Goal: Transaction & Acquisition: Purchase product/service

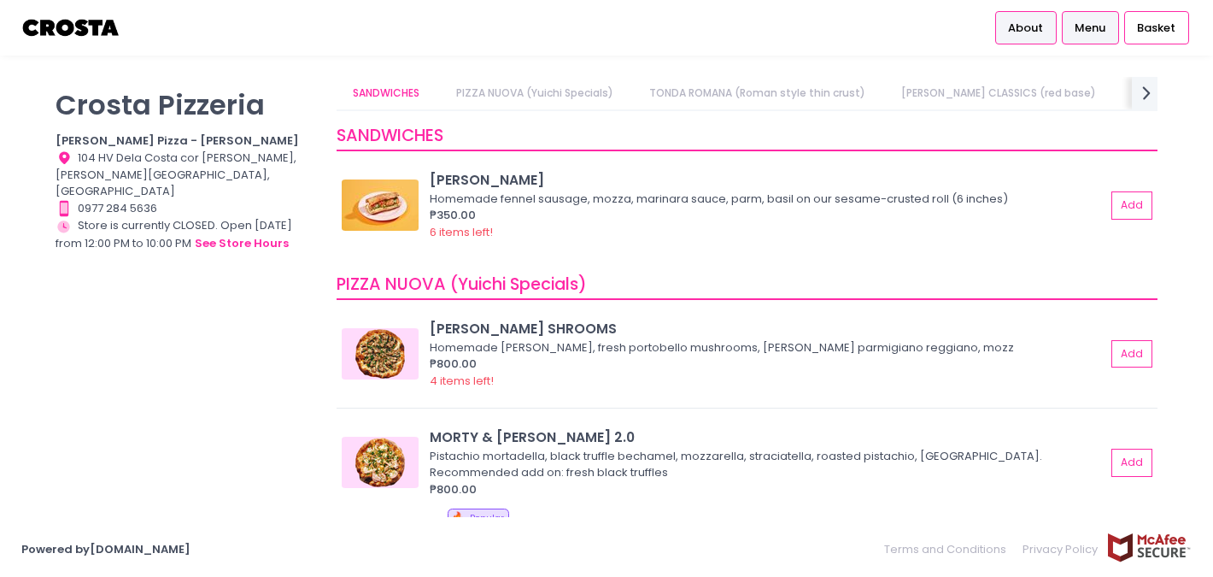
click at [1029, 20] on span "About" at bounding box center [1025, 28] width 35 height 17
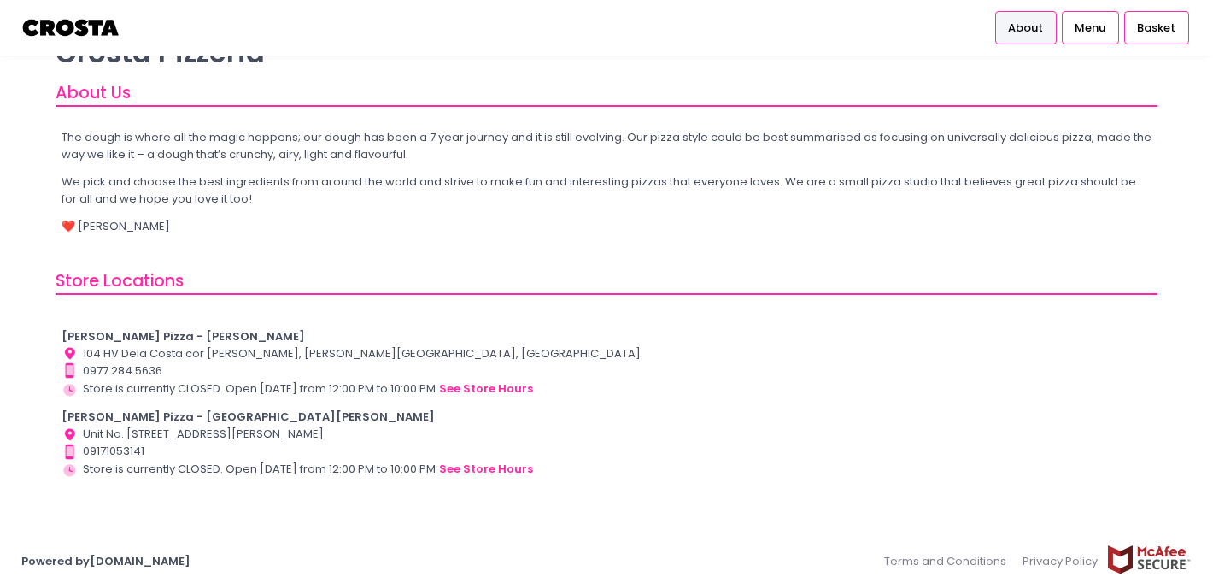
scroll to position [64, 0]
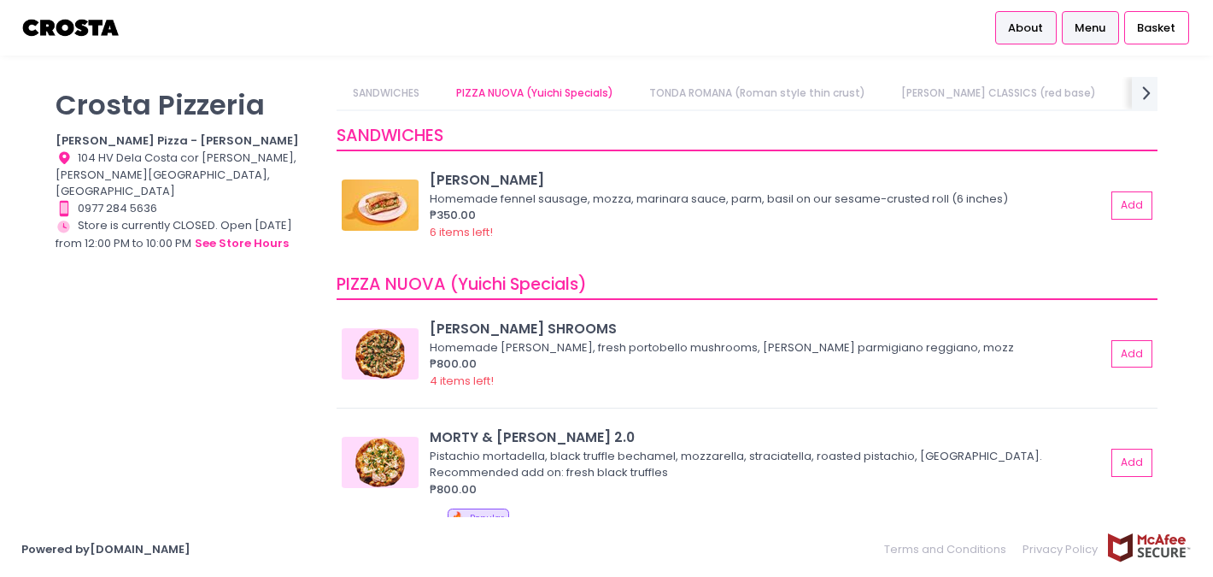
click at [1032, 31] on span "About" at bounding box center [1025, 28] width 35 height 17
click at [1139, 27] on span "Basket" at bounding box center [1156, 28] width 38 height 17
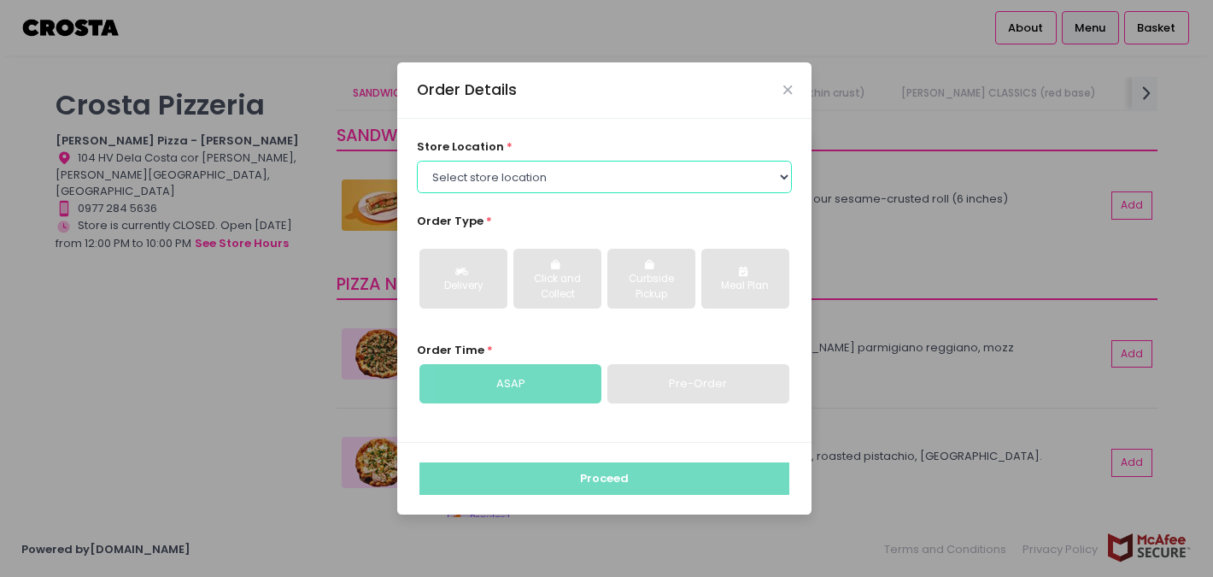
click at [786, 173] on select "Select store location [PERSON_NAME] Pizza - [PERSON_NAME] Pizza - [GEOGRAPHIC_D…" at bounding box center [605, 177] width 376 height 32
select select "5fabb2e53664a8677beaeb89"
click at [417, 161] on select "Select store location [PERSON_NAME] Pizza - [PERSON_NAME] Pizza - [GEOGRAPHIC_D…" at bounding box center [605, 177] width 376 height 32
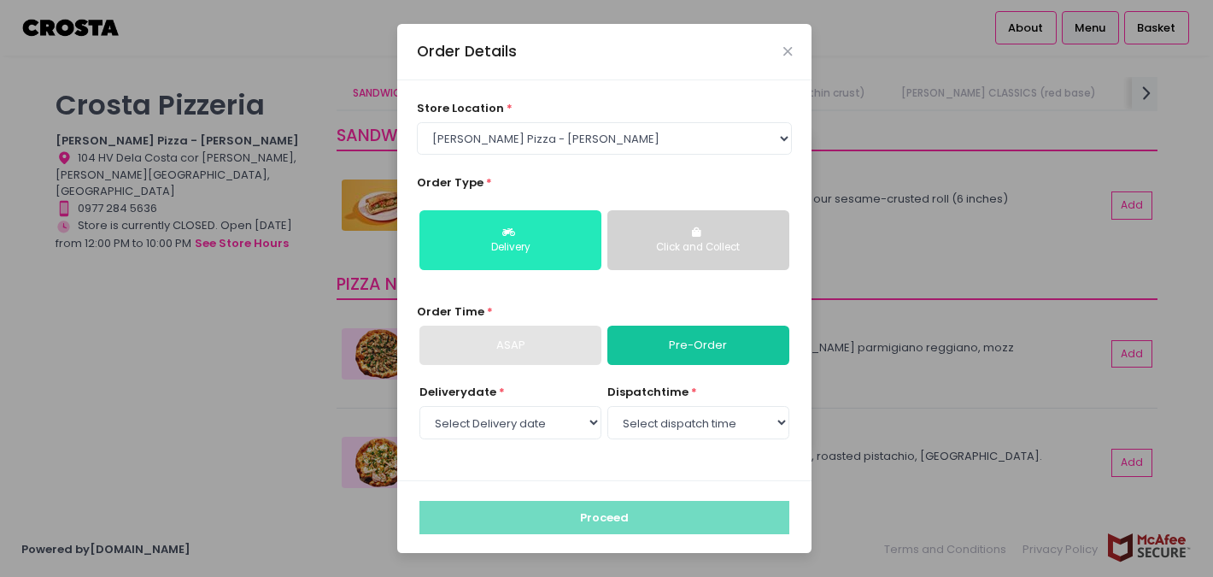
click at [568, 243] on div "Delivery" at bounding box center [510, 247] width 158 height 15
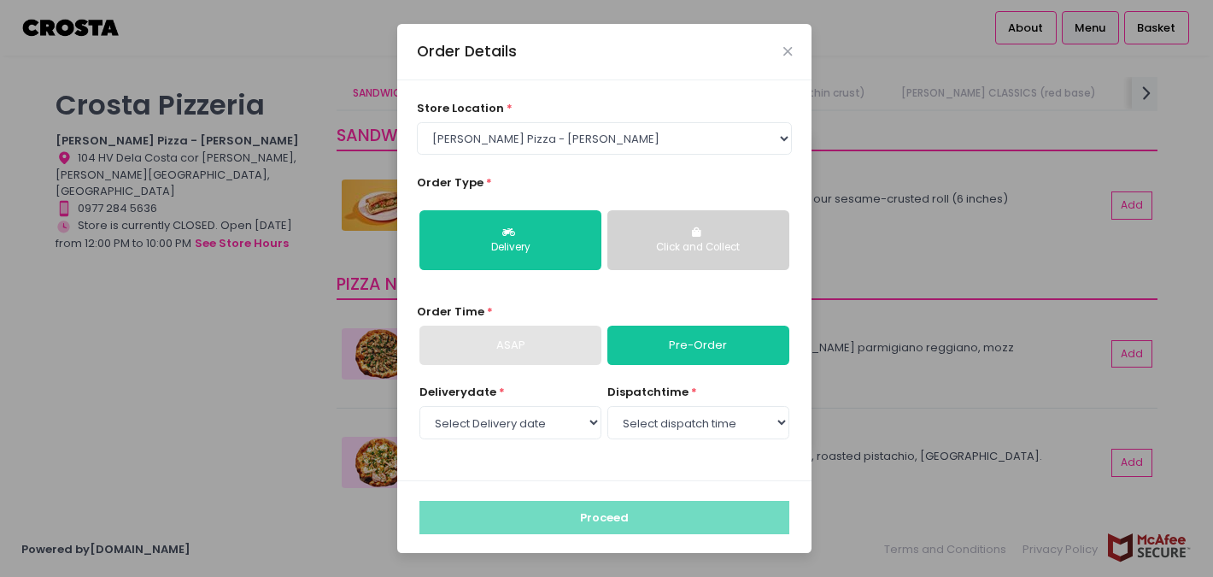
click at [670, 343] on link "Pre-Order" at bounding box center [698, 344] width 182 height 39
click at [592, 424] on select "Select Delivery date [DATE] [DATE] [DATE]" at bounding box center [510, 422] width 182 height 32
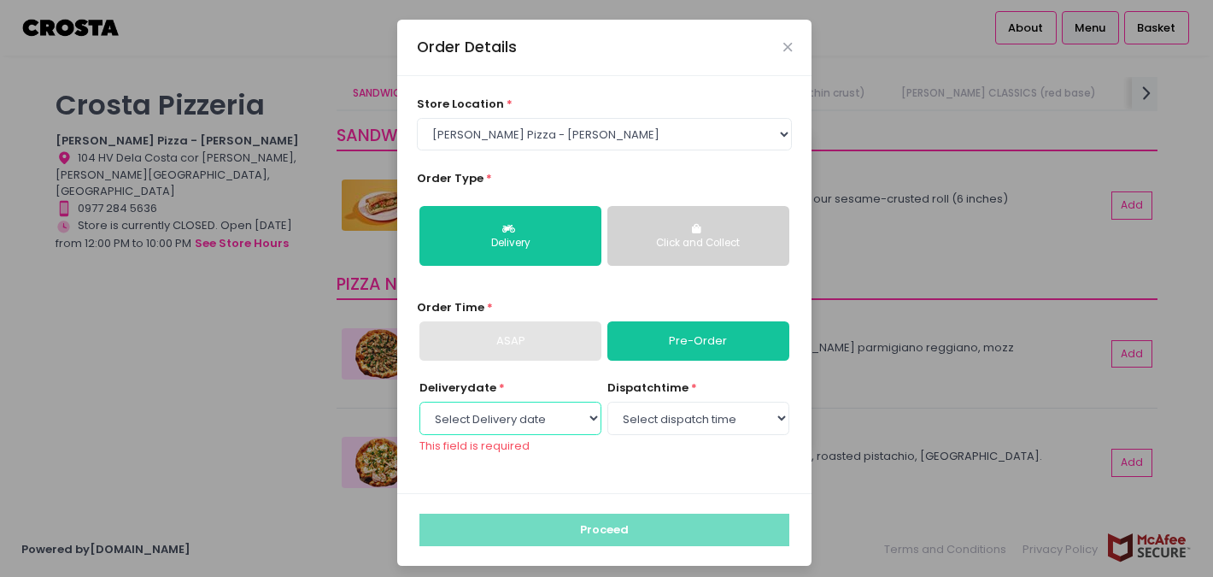
click at [597, 416] on select "Select Delivery date [DATE] [DATE] [DATE]" at bounding box center [510, 417] width 182 height 32
select select "[DATE]"
click at [419, 406] on select "Select Delivery date [DATE] [DATE] [DATE]" at bounding box center [510, 417] width 182 height 32
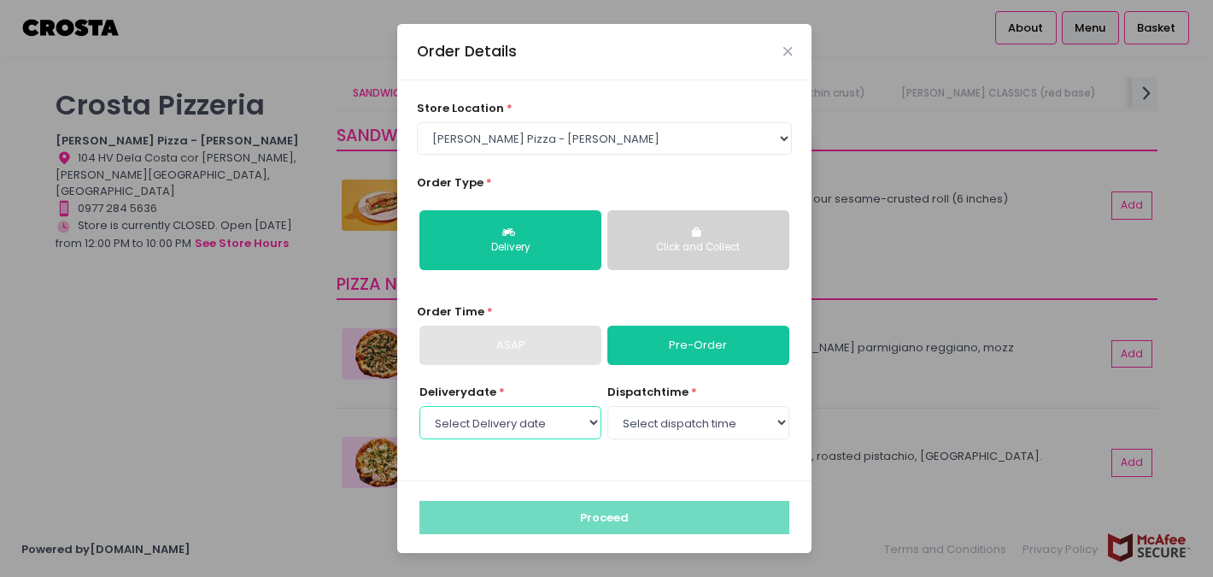
click at [586, 423] on select "Select Delivery date [DATE] [DATE] [DATE]" at bounding box center [510, 422] width 182 height 32
click at [787, 425] on select "Select dispatch time 12:00 PM - 12:30 PM 12:30 PM - 01:00 PM 01:00 PM - 01:30 P…" at bounding box center [698, 422] width 182 height 32
select select "12:00"
click at [607, 406] on select "Select dispatch time 12:00 PM - 12:30 PM 12:30 PM - 01:00 PM 01:00 PM - 01:30 P…" at bounding box center [698, 422] width 182 height 32
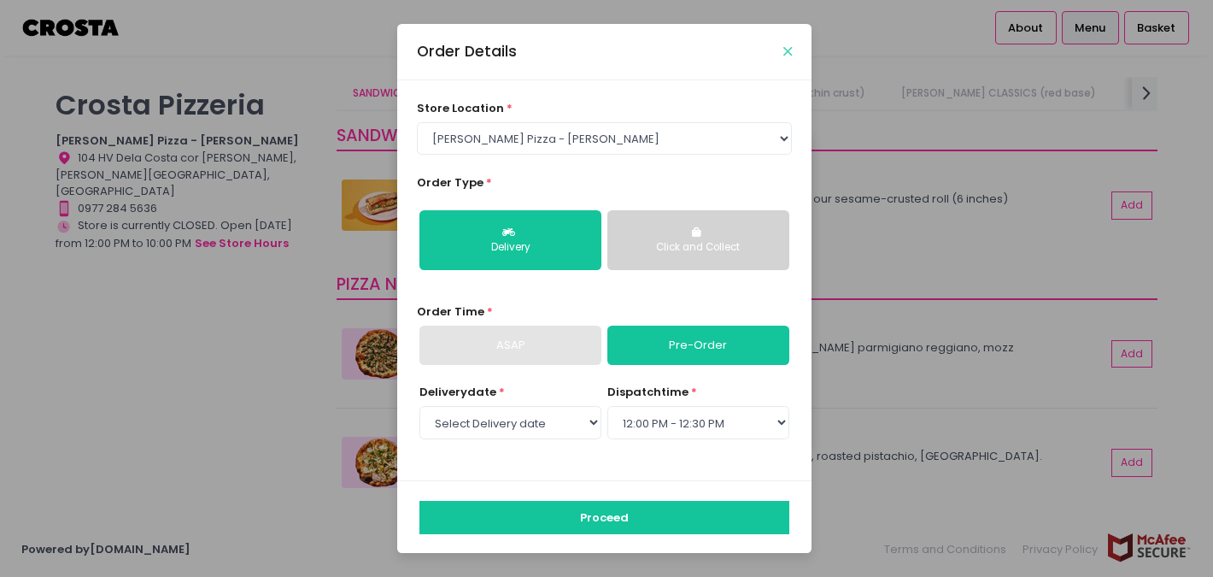
click at [789, 52] on icon "Close" at bounding box center [787, 51] width 9 height 13
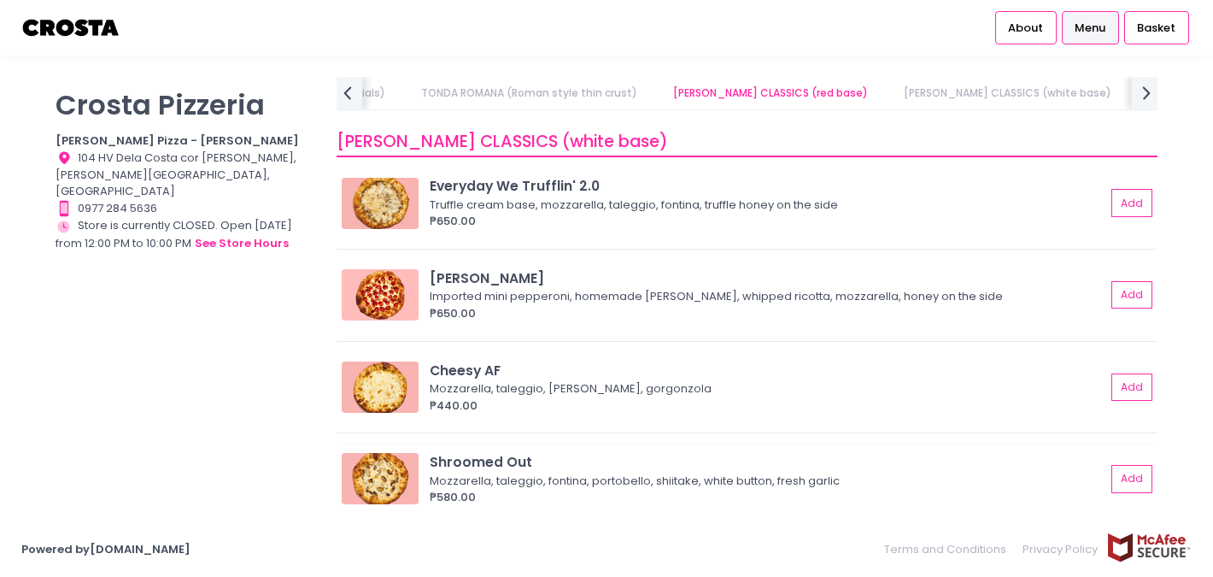
scroll to position [996, 0]
